Goal: Task Accomplishment & Management: Check status

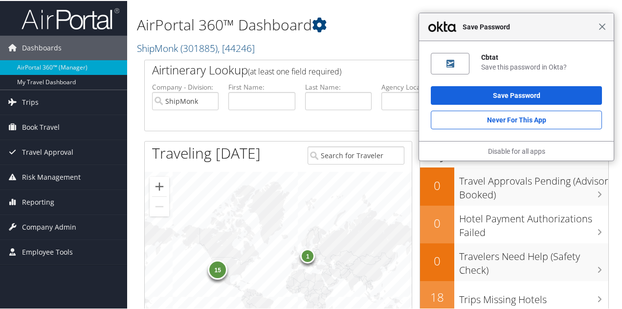
click at [601, 25] on span "Close" at bounding box center [602, 25] width 7 height 7
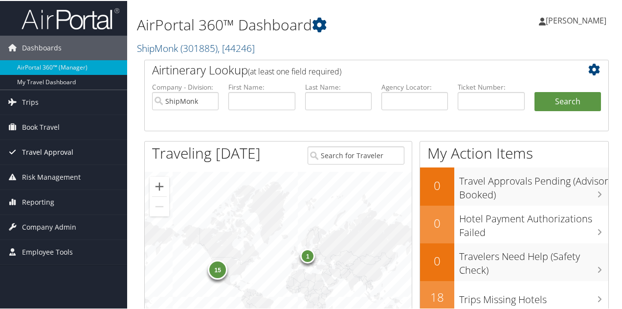
click at [48, 146] on span "Travel Approval" at bounding box center [47, 151] width 51 height 24
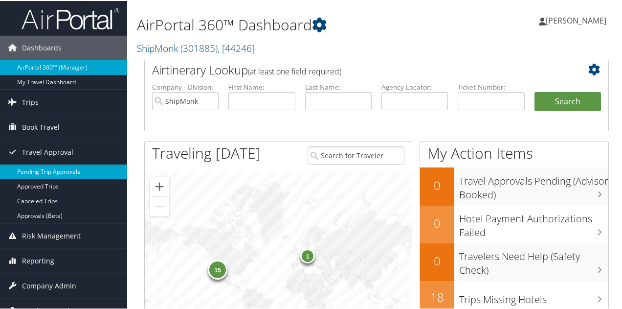
click at [65, 169] on link "Pending Trip Approvals" at bounding box center [63, 170] width 127 height 15
